Goal: Navigation & Orientation: Go to known website

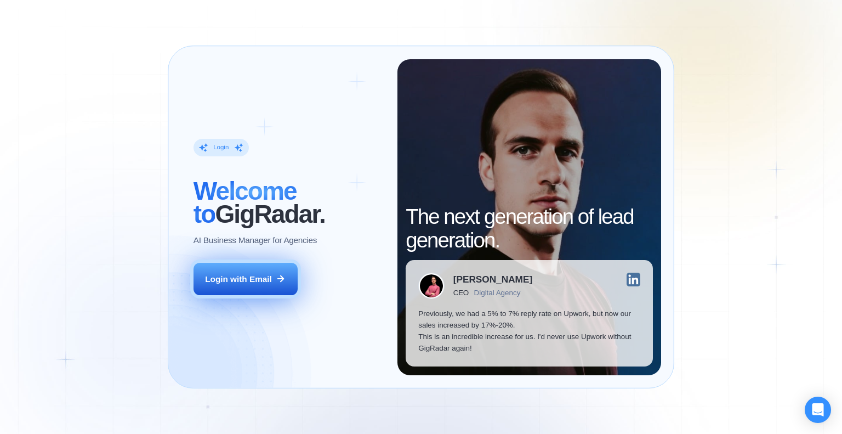
click at [244, 270] on button "Login with Email" at bounding box center [246, 279] width 104 height 33
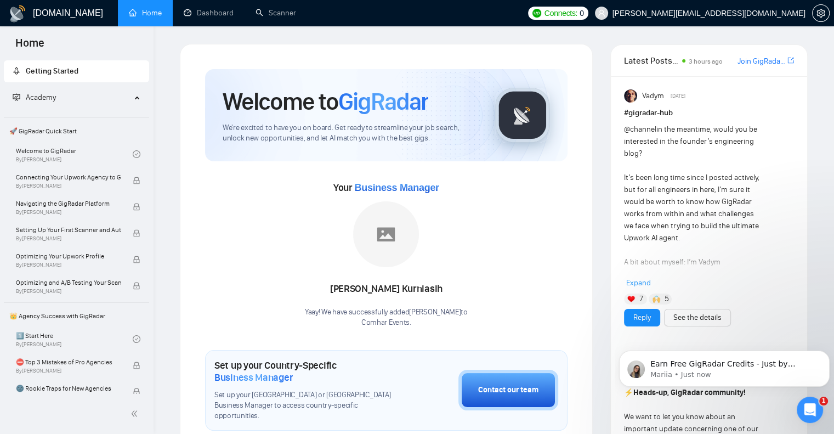
click at [306, 243] on div "[PERSON_NAME] Yaay! We have successfully added [PERSON_NAME] to Comhar Events ." at bounding box center [386, 264] width 163 height 126
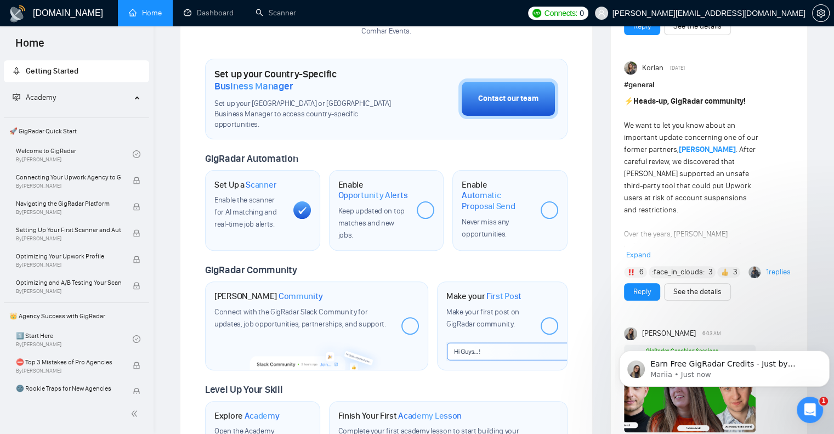
scroll to position [155, 0]
